Goal: Task Accomplishment & Management: Manage account settings

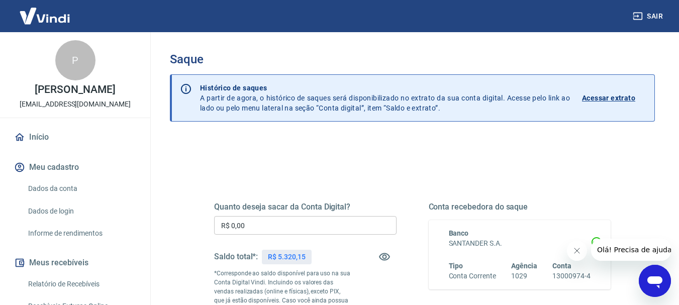
click at [622, 93] on p "Acessar extrato" at bounding box center [608, 98] width 53 height 10
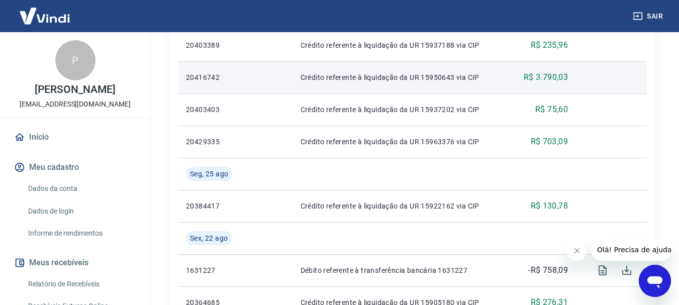
scroll to position [402, 0]
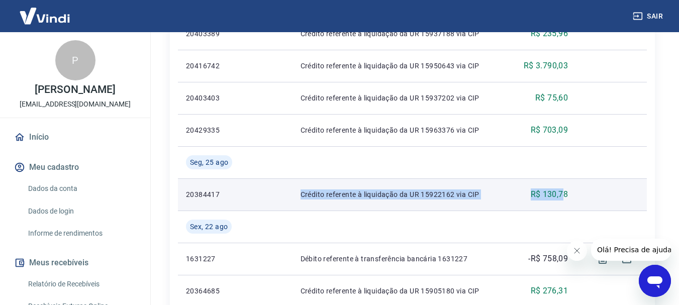
drag, startPoint x: 285, startPoint y: 192, endPoint x: 563, endPoint y: 197, distance: 278.0
click at [563, 197] on tr "20384417 Crédito referente à liquidação da UR 15922162 via CIP R$ 130,78" at bounding box center [412, 194] width 469 height 32
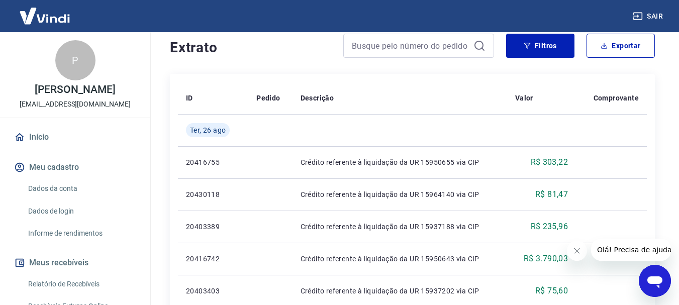
scroll to position [50, 0]
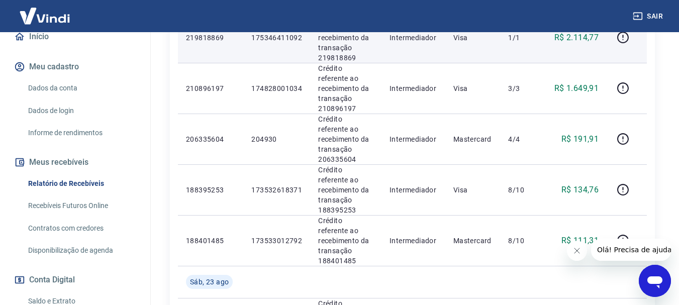
scroll to position [1005, 0]
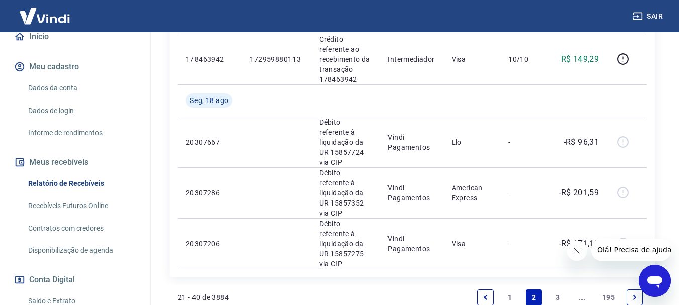
scroll to position [1233, 0]
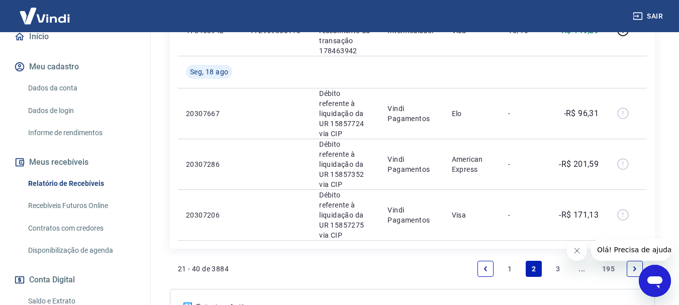
click at [509, 261] on link "1" at bounding box center [510, 269] width 16 height 16
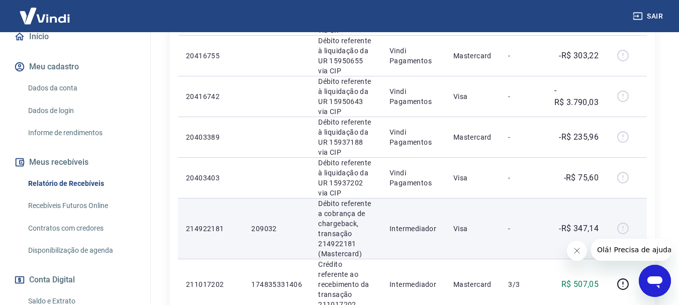
scroll to position [535, 0]
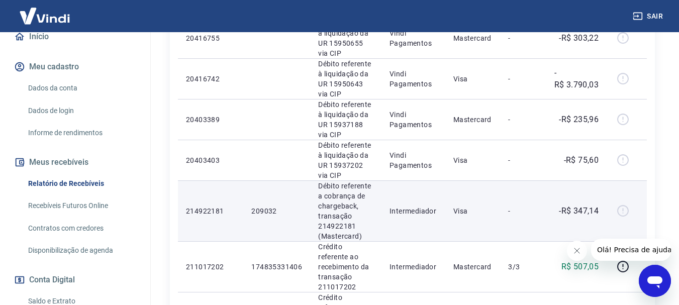
drag, startPoint x: 581, startPoint y: 197, endPoint x: 588, endPoint y: 196, distance: 7.1
click at [581, 197] on td "-R$ 347,14" at bounding box center [576, 210] width 61 height 61
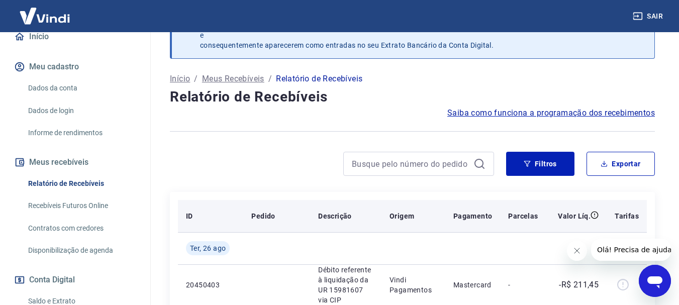
scroll to position [0, 0]
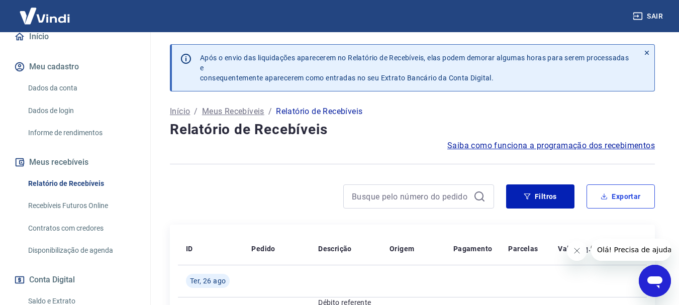
click at [628, 202] on button "Exportar" at bounding box center [620, 196] width 68 height 24
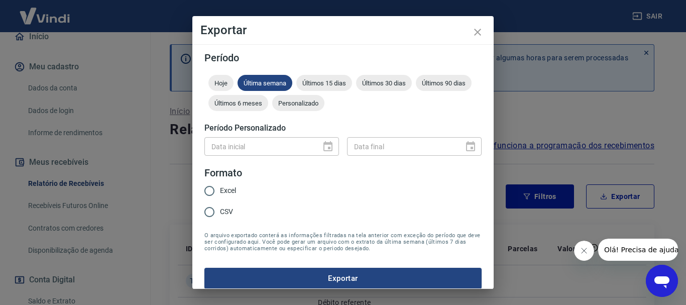
click at [218, 190] on input "Excel" at bounding box center [209, 190] width 21 height 21
radio input "true"
click at [337, 279] on button "Exportar" at bounding box center [343, 278] width 277 height 21
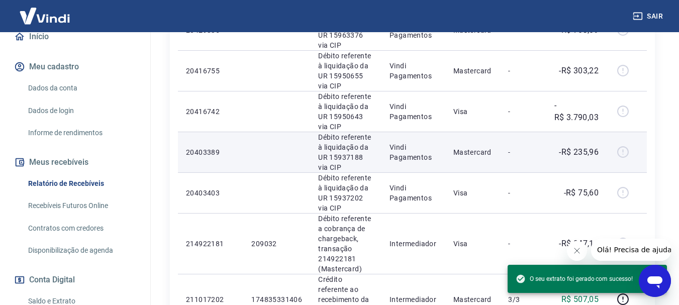
scroll to position [653, 0]
